Goal: Find specific page/section: Find specific page/section

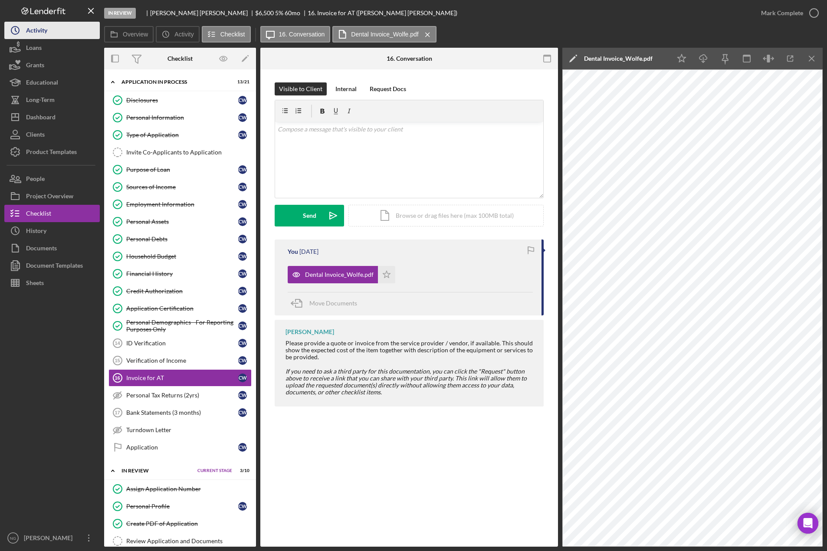
click at [48, 38] on button "Icon/History Activity" at bounding box center [52, 30] width 96 height 17
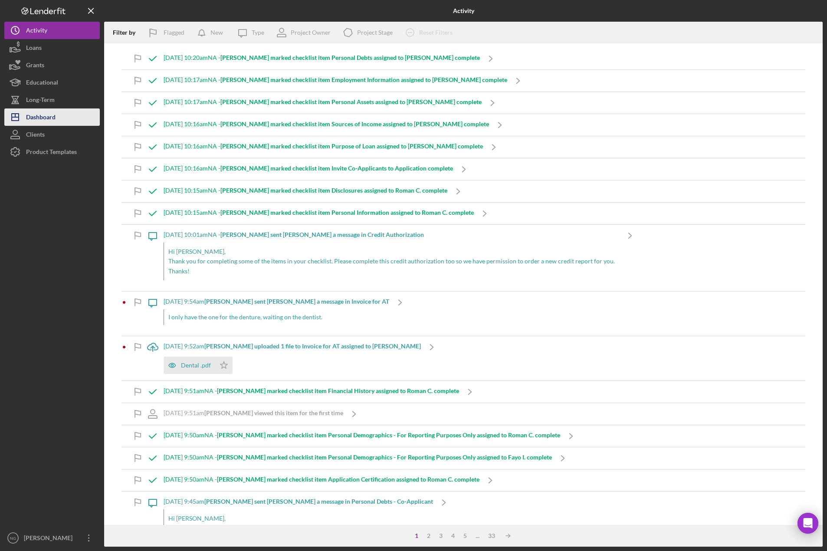
click at [42, 119] on div "Dashboard" at bounding box center [41, 119] width 30 height 20
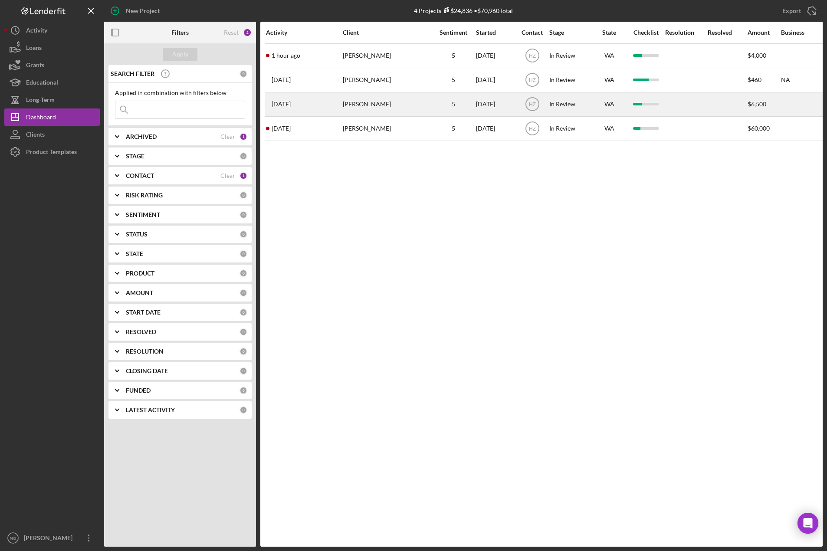
click at [363, 105] on div "[PERSON_NAME]" at bounding box center [386, 104] width 87 height 23
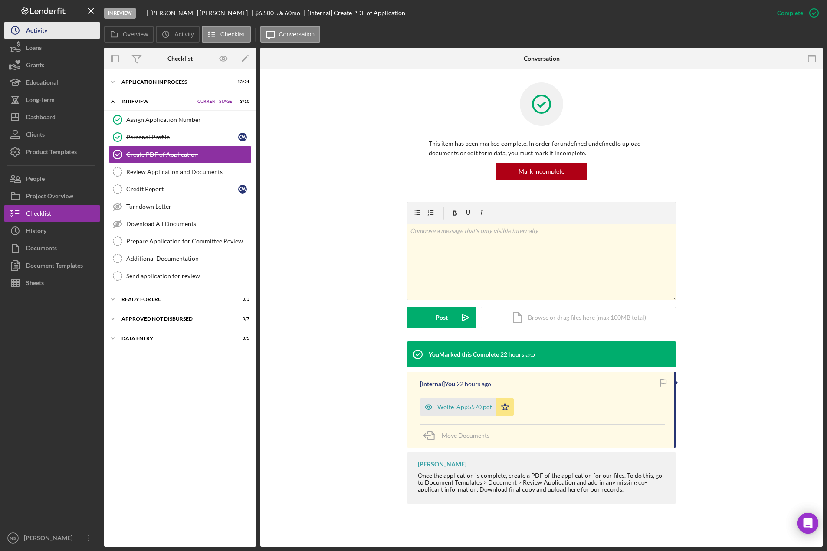
click at [48, 36] on button "Icon/History Activity" at bounding box center [52, 30] width 96 height 17
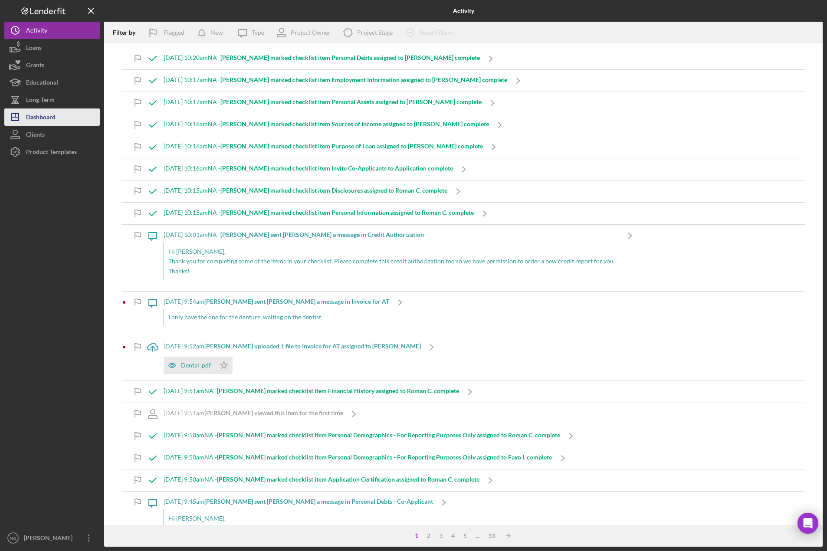
click at [83, 115] on button "Icon/Dashboard Dashboard" at bounding box center [52, 117] width 96 height 17
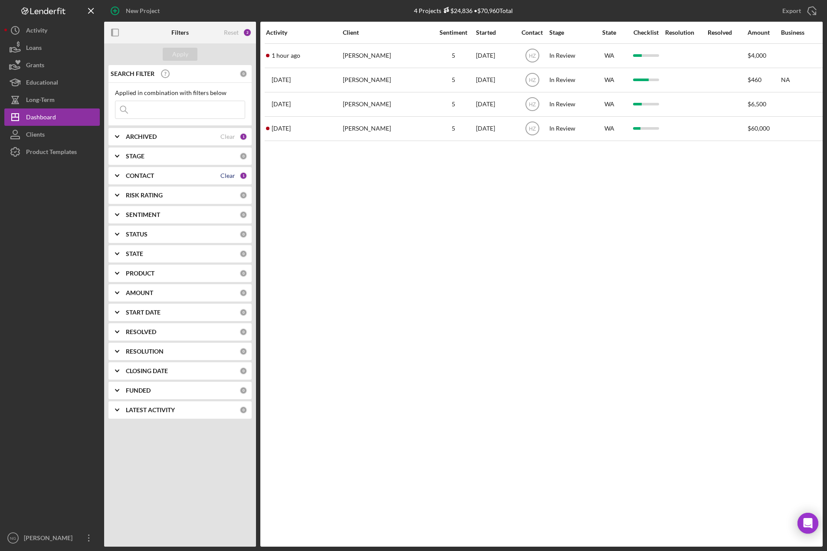
click at [225, 172] on div "Clear" at bounding box center [228, 175] width 15 height 7
click at [116, 174] on icon "Icon/Expander" at bounding box center [117, 176] width 22 height 22
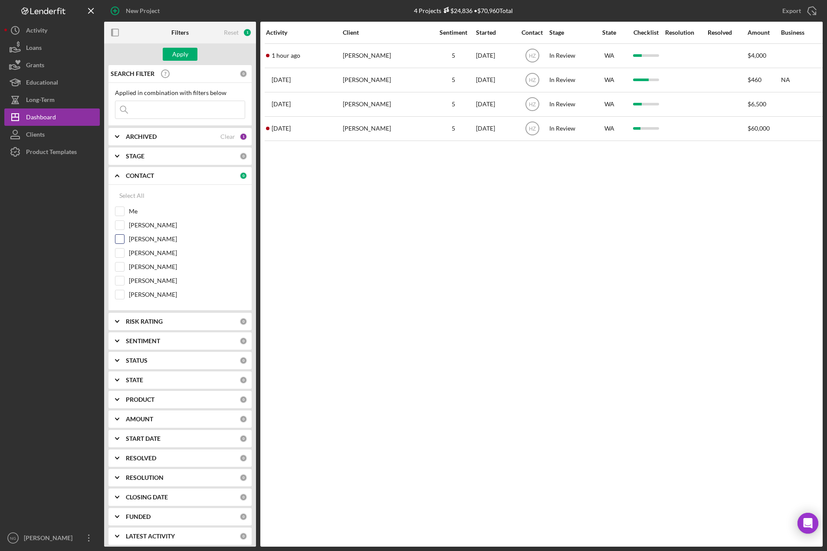
click at [123, 240] on input "[PERSON_NAME]" at bounding box center [119, 239] width 9 height 9
checkbox input "true"
click at [188, 49] on button "Apply" at bounding box center [180, 54] width 35 height 13
